Goal: Task Accomplishment & Management: Use online tool/utility

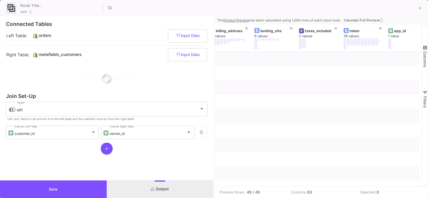
type input "-32"
click at [58, 185] on button "Save" at bounding box center [53, 189] width 107 height 18
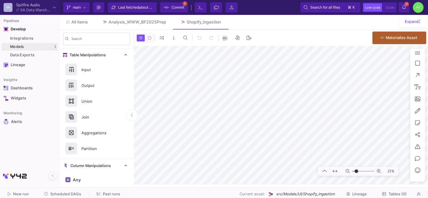
click at [404, 7] on icon at bounding box center [404, 7] width 4 height 4
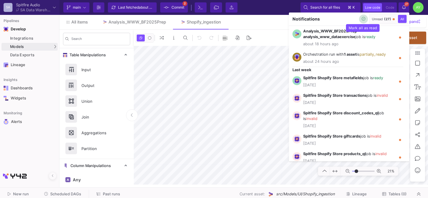
click at [364, 19] on icon "button" at bounding box center [364, 19] width 4 height 4
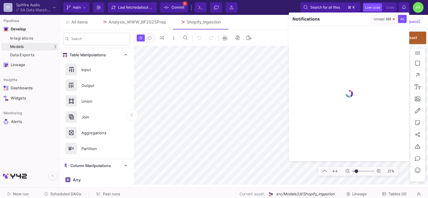
click at [196, 91] on div at bounding box center [214, 99] width 428 height 198
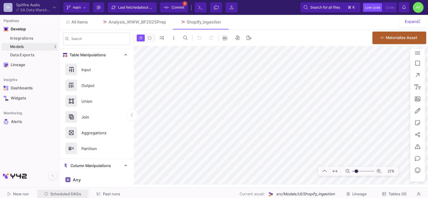
click at [56, 193] on span "Scheduled DAGs" at bounding box center [65, 193] width 31 height 4
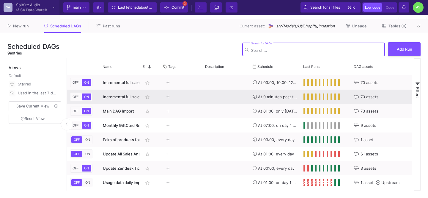
scroll to position [0, 117]
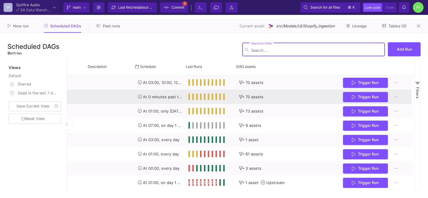
type input "-32"
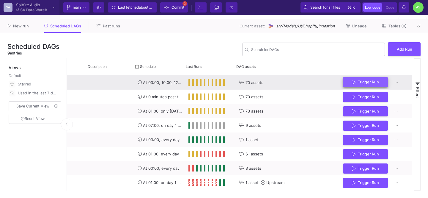
click at [363, 84] on button "Trigger Run" at bounding box center [365, 82] width 45 height 10
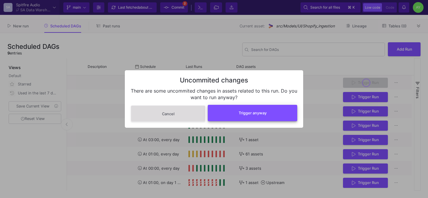
click at [258, 107] on button "Trigger anyway" at bounding box center [252, 113] width 89 height 16
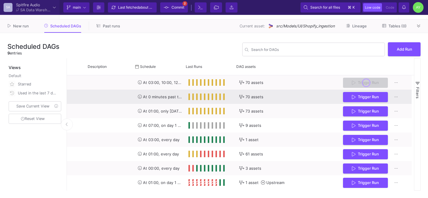
scroll to position [0, 0]
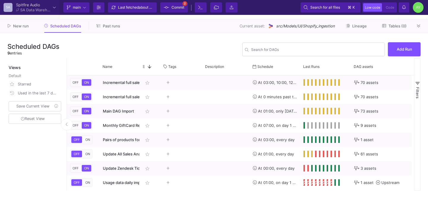
click at [110, 23] on button "Past runs" at bounding box center [108, 25] width 38 height 9
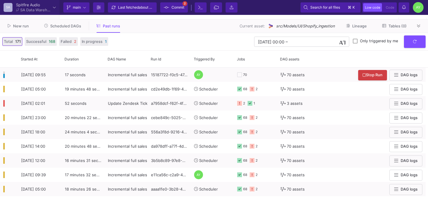
click at [62, 23] on button "Scheduled DAGs" at bounding box center [62, 25] width 51 height 9
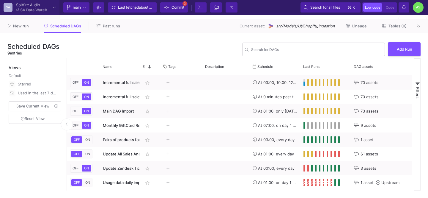
click at [106, 32] on div "New run Scheduled DAGs Past runs Current asset: src/Models/UI/Shopify_ingestion…" at bounding box center [214, 26] width 428 height 14
click at [109, 29] on button "Past runs" at bounding box center [108, 25] width 38 height 9
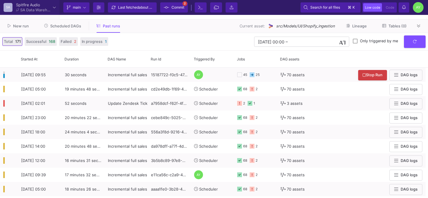
click at [48, 19] on div "New run Scheduled DAGs Past runs Current asset: src/Models/UI/Shopify_ingestion…" at bounding box center [214, 26] width 428 height 14
click at [48, 23] on button "Scheduled DAGs" at bounding box center [62, 25] width 51 height 9
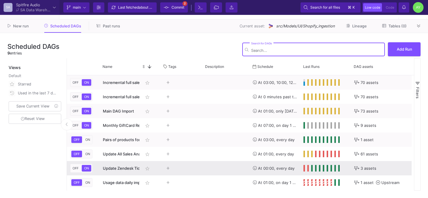
click at [87, 167] on span "ON" at bounding box center [86, 168] width 7 height 4
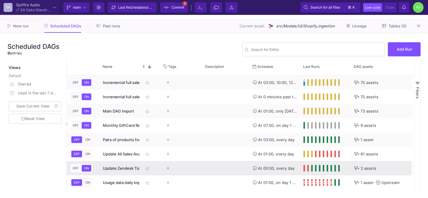
click at [78, 169] on span "OFF" at bounding box center [75, 168] width 8 height 4
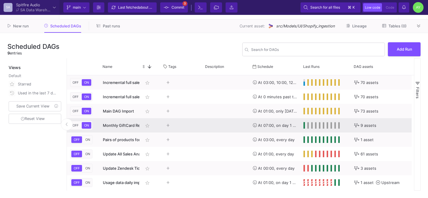
scroll to position [16, 0]
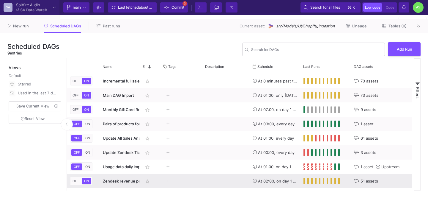
click at [74, 181] on span "OFF" at bounding box center [75, 181] width 8 height 4
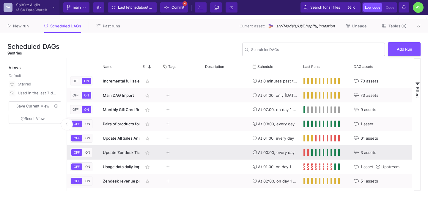
scroll to position [0, 0]
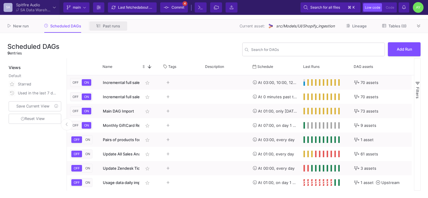
click at [109, 29] on button "Past runs" at bounding box center [108, 25] width 38 height 9
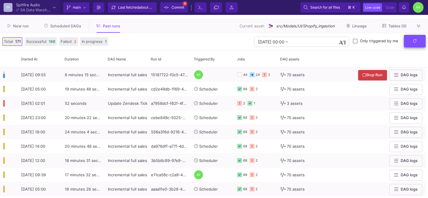
click at [418, 46] on button "submit" at bounding box center [415, 41] width 22 height 13
click at [412, 39] on button "submit" at bounding box center [415, 41] width 22 height 13
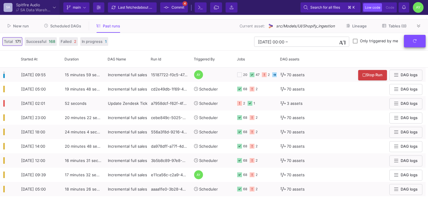
click at [414, 39] on icon "submit" at bounding box center [415, 41] width 4 height 4
click at [407, 43] on button "submit" at bounding box center [415, 41] width 22 height 13
click at [414, 43] on icon "submit" at bounding box center [415, 41] width 4 height 4
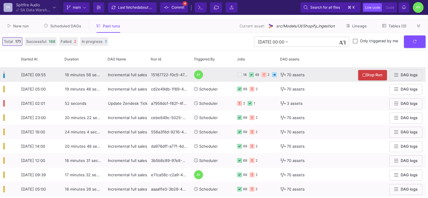
click at [168, 75] on div "15187722-f0c5-47d9-bcc2-2db191e9c30e" at bounding box center [169, 74] width 43 height 14
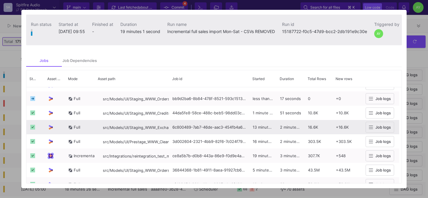
scroll to position [175, 0]
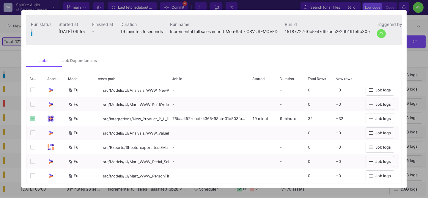
click at [414, 62] on div at bounding box center [214, 99] width 428 height 198
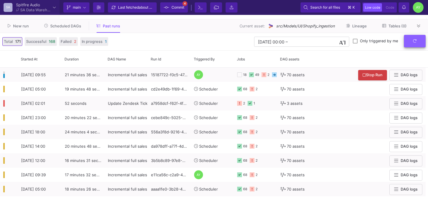
click at [420, 40] on button "submit" at bounding box center [415, 41] width 22 height 13
click at [414, 42] on icon "submit" at bounding box center [415, 41] width 4 height 4
click at [417, 42] on button "submit" at bounding box center [415, 41] width 22 height 13
click at [412, 38] on button "submit" at bounding box center [415, 41] width 22 height 13
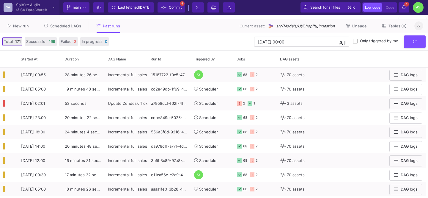
click at [422, 26] on button at bounding box center [418, 25] width 9 height 9
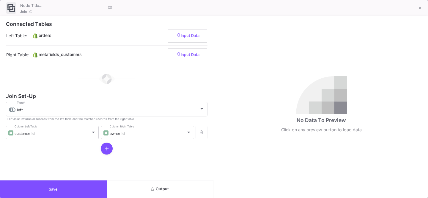
click at [172, 185] on button "Output" at bounding box center [160, 189] width 107 height 18
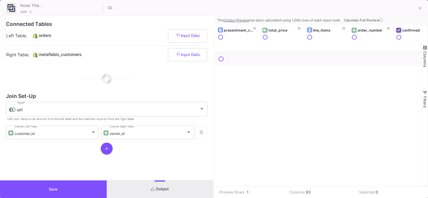
click at [358, 20] on span "Calculate Full Preview" at bounding box center [364, 20] width 40 height 4
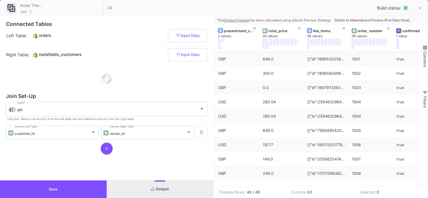
click at [358, 20] on span "Switch to Materialized Preview (Full Data View)" at bounding box center [371, 20] width 75 height 4
